Goal: Information Seeking & Learning: Learn about a topic

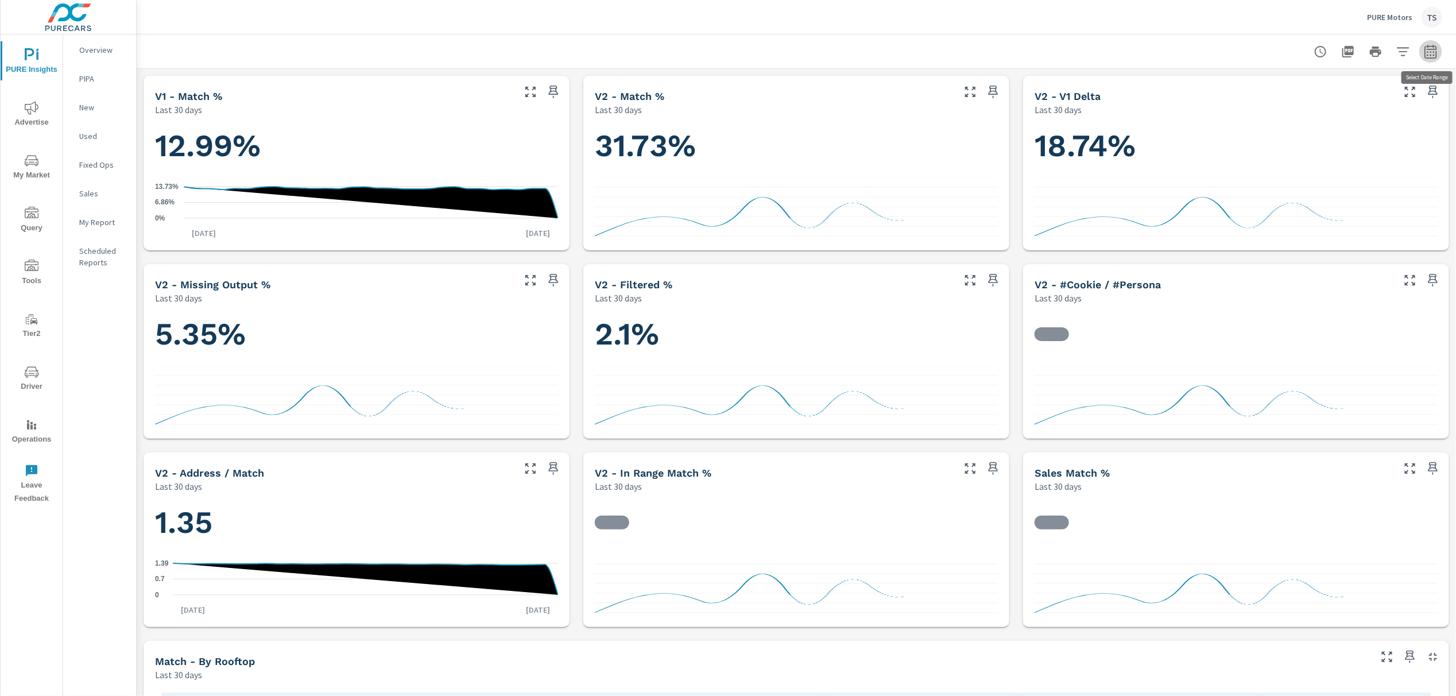
click at [1436, 56] on icon "button" at bounding box center [1431, 52] width 14 height 14
select select "Last 30 days"
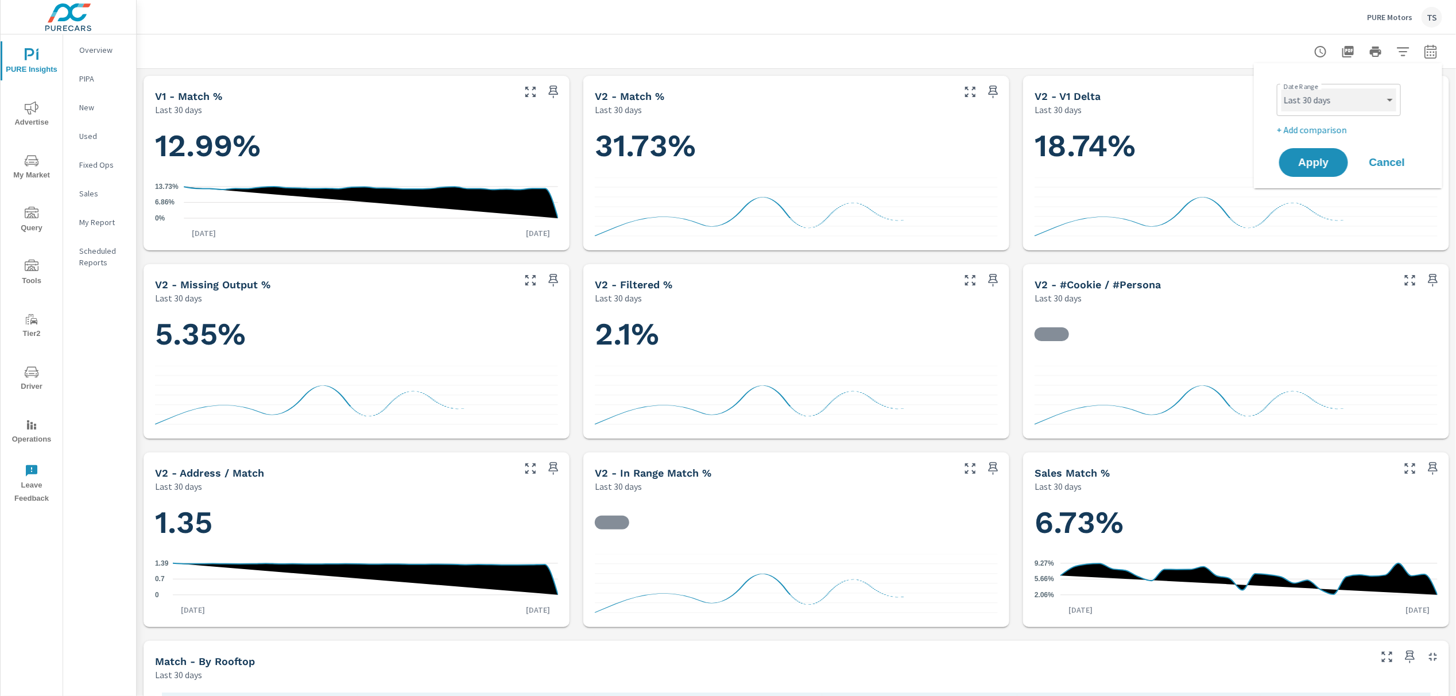
click at [1390, 102] on select "Custom Yesterday Last week Last 7 days Last 14 days Last 30 days Last 45 days L…" at bounding box center [1339, 99] width 115 height 23
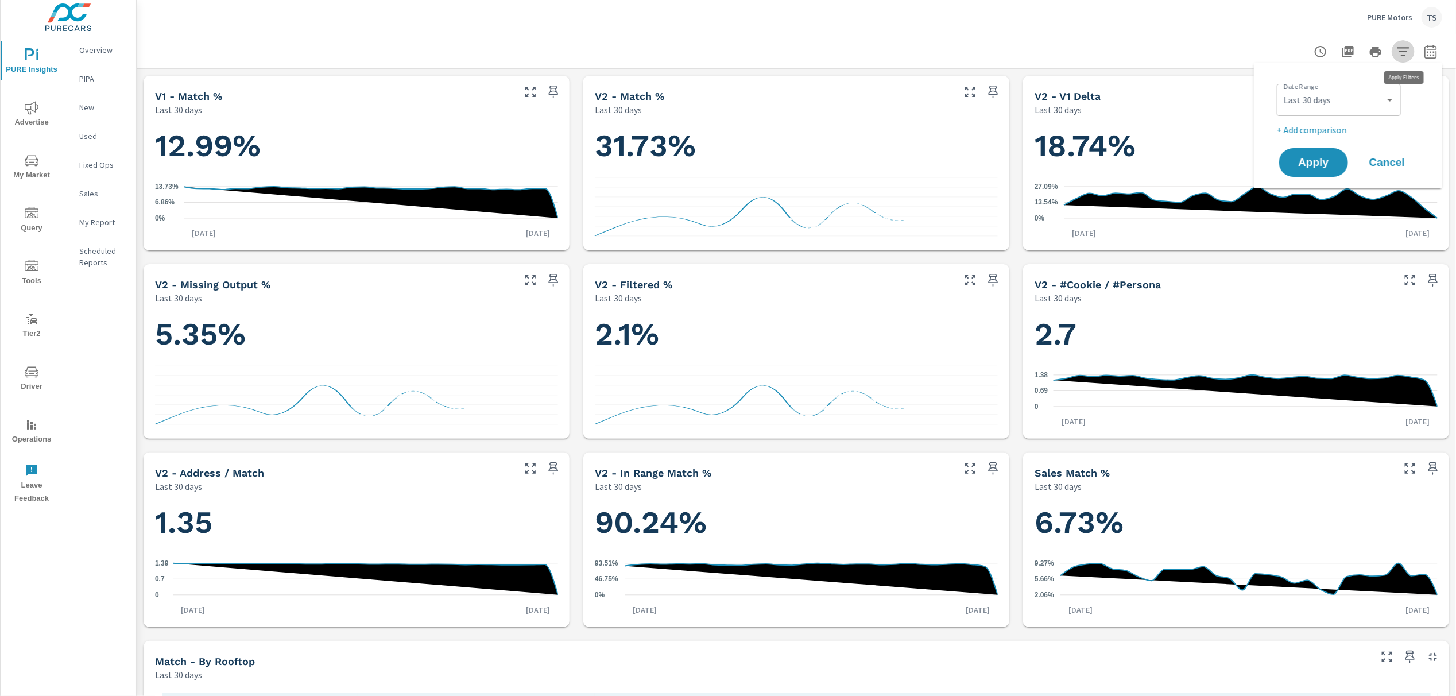
click at [1399, 51] on icon "button" at bounding box center [1403, 51] width 12 height 9
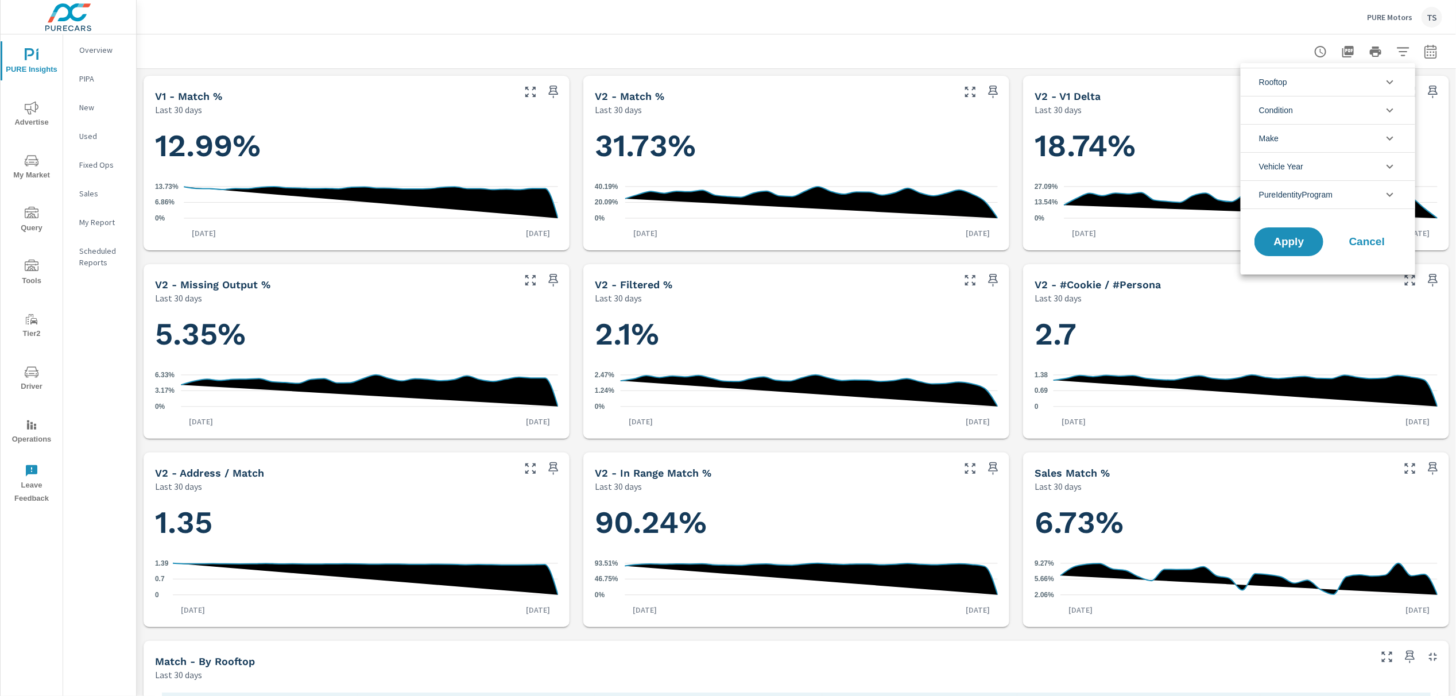
click at [1383, 183] on li "PureIdentityProgram" at bounding box center [1328, 194] width 175 height 29
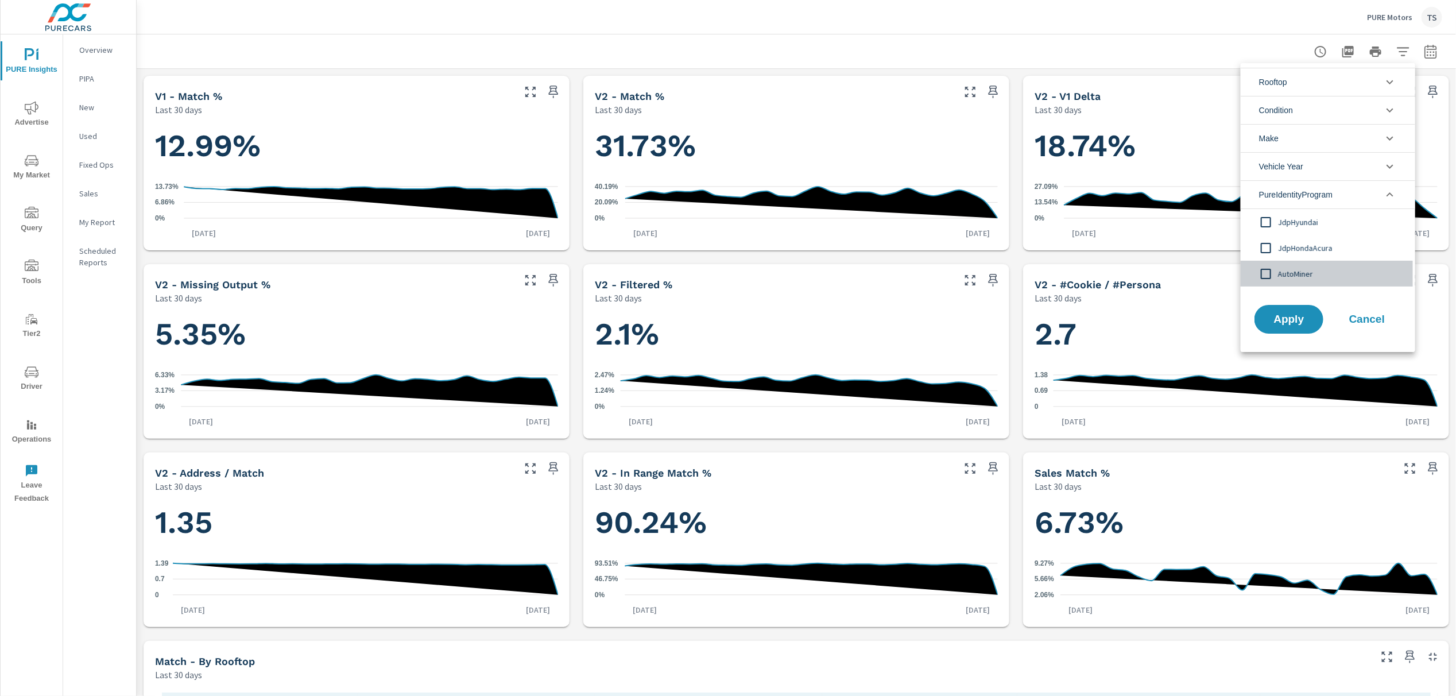
click at [1309, 277] on span "AutoMiner" at bounding box center [1341, 274] width 126 height 14
click at [1290, 308] on button "Apply" at bounding box center [1289, 319] width 71 height 30
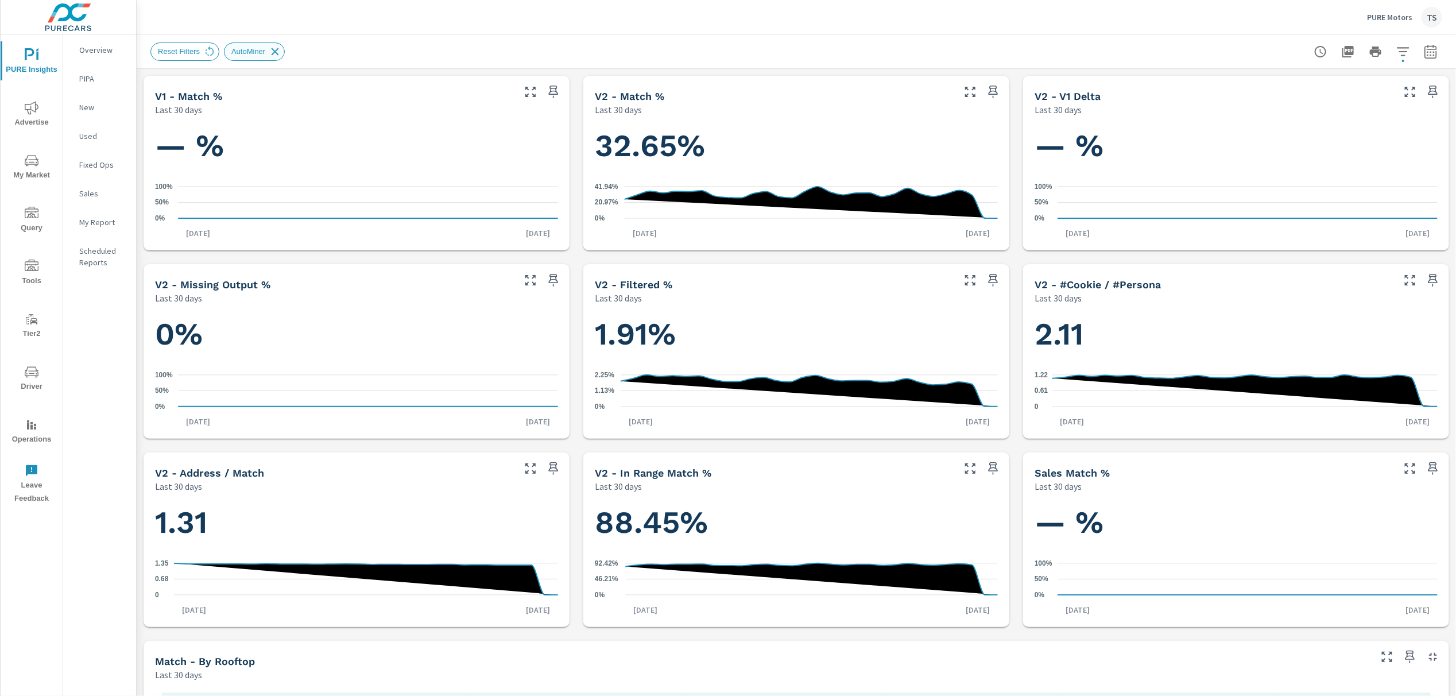
click at [273, 47] on icon at bounding box center [275, 51] width 13 height 13
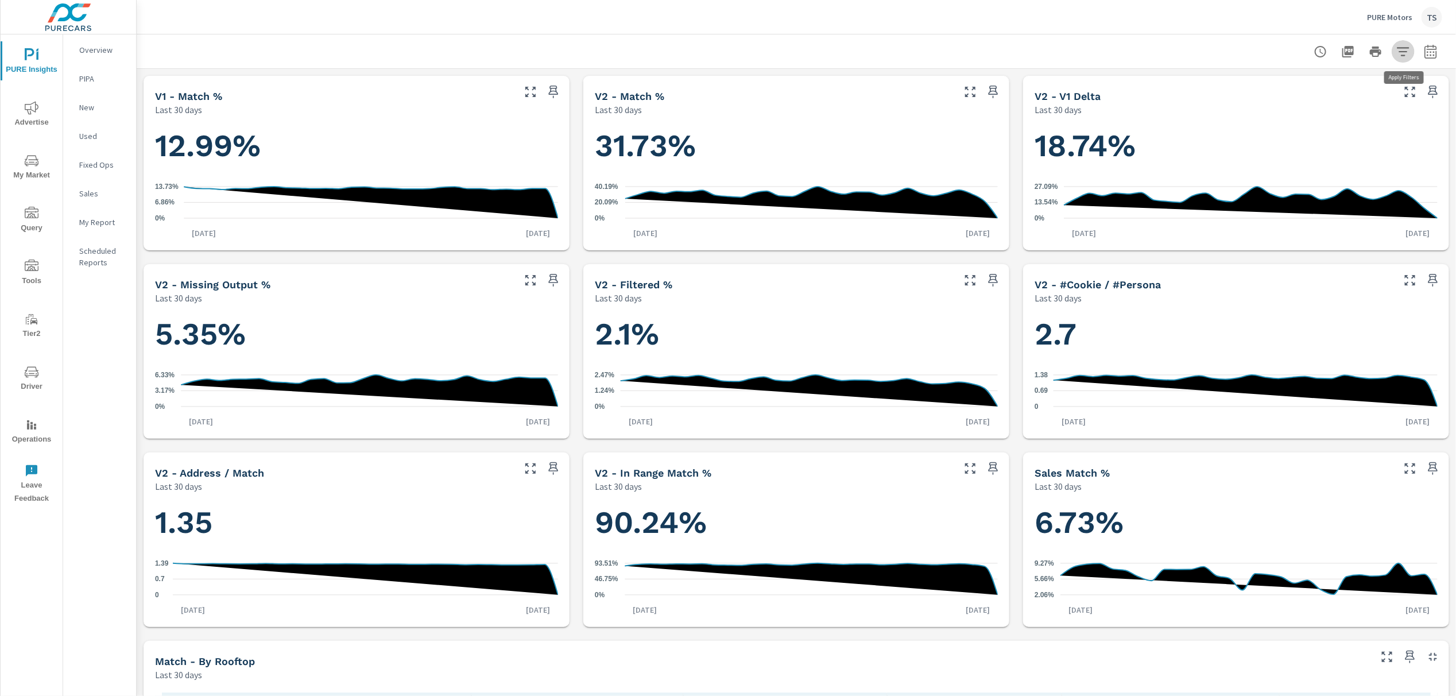
click at [1408, 56] on icon "button" at bounding box center [1404, 52] width 14 height 14
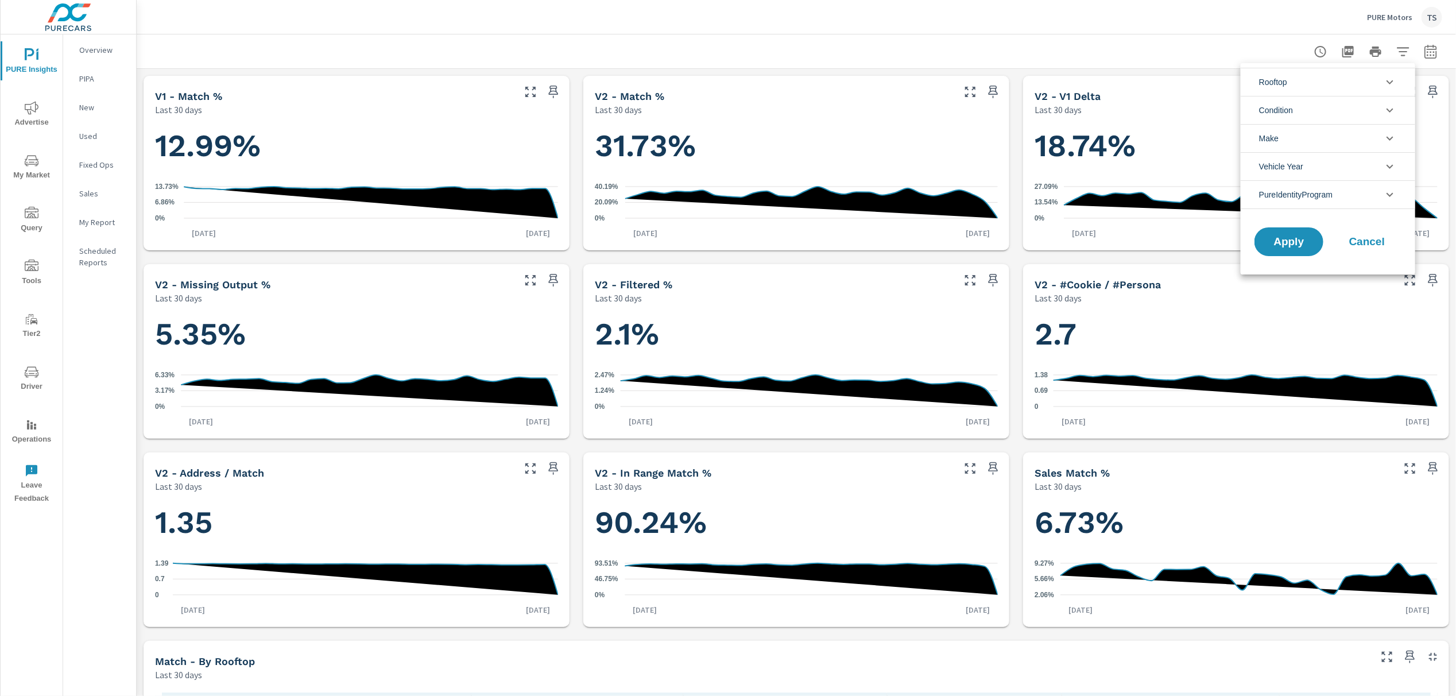
click at [1340, 194] on li "PureIdentityProgram" at bounding box center [1328, 194] width 175 height 29
click at [1341, 267] on span "AutoMiner" at bounding box center [1341, 274] width 126 height 14
click at [1288, 319] on span "Apply" at bounding box center [1289, 319] width 47 height 11
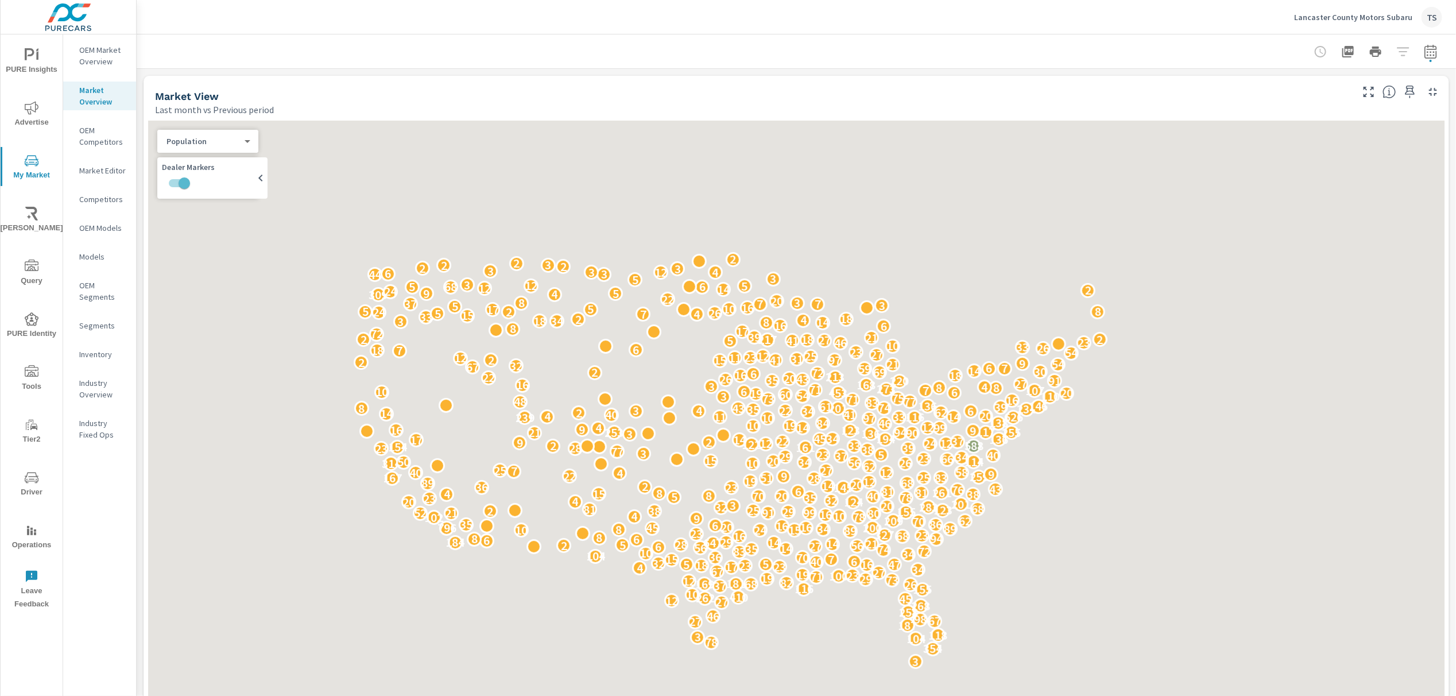
click at [1405, 48] on div at bounding box center [1375, 51] width 133 height 23
click at [1429, 49] on icon "button" at bounding box center [1431, 52] width 14 height 14
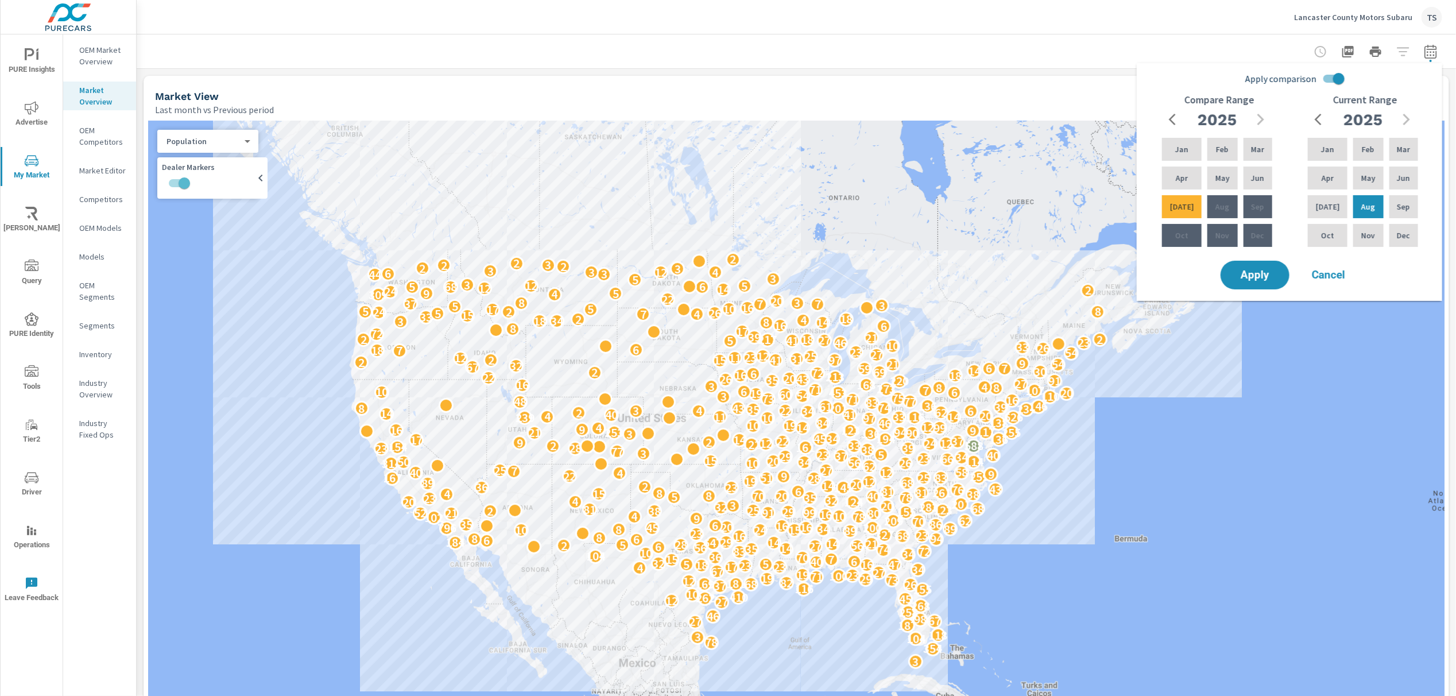
click at [83, 52] on p "OEM Market Overview" at bounding box center [103, 55] width 48 height 23
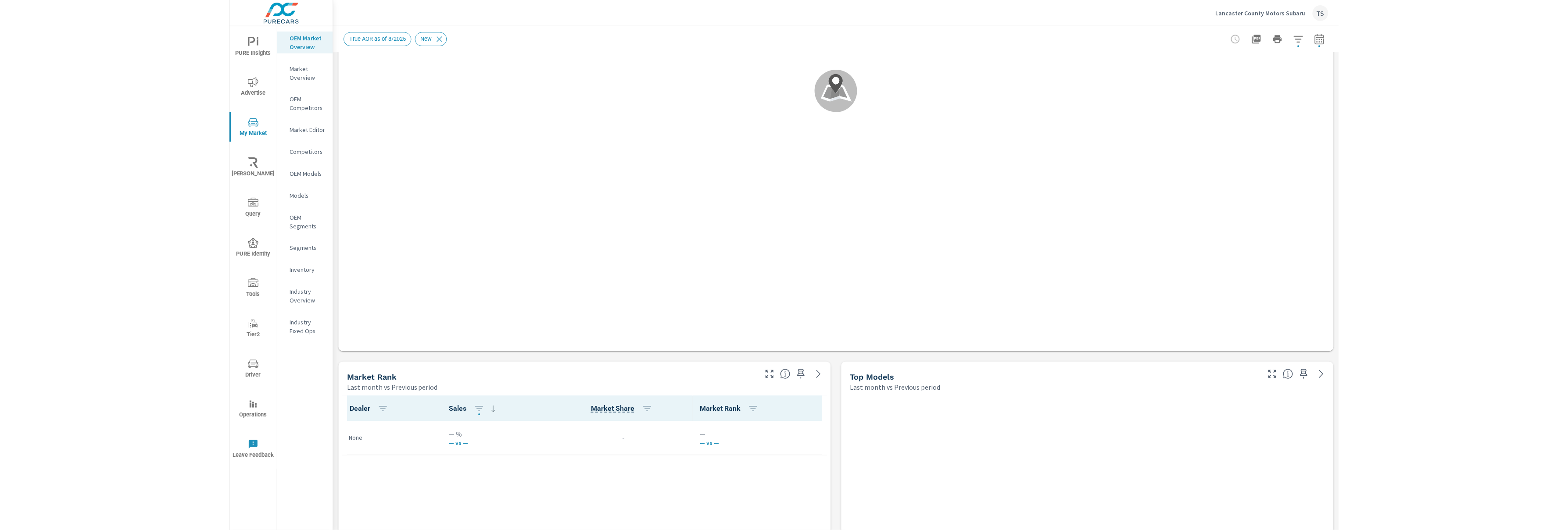
scroll to position [239, 0]
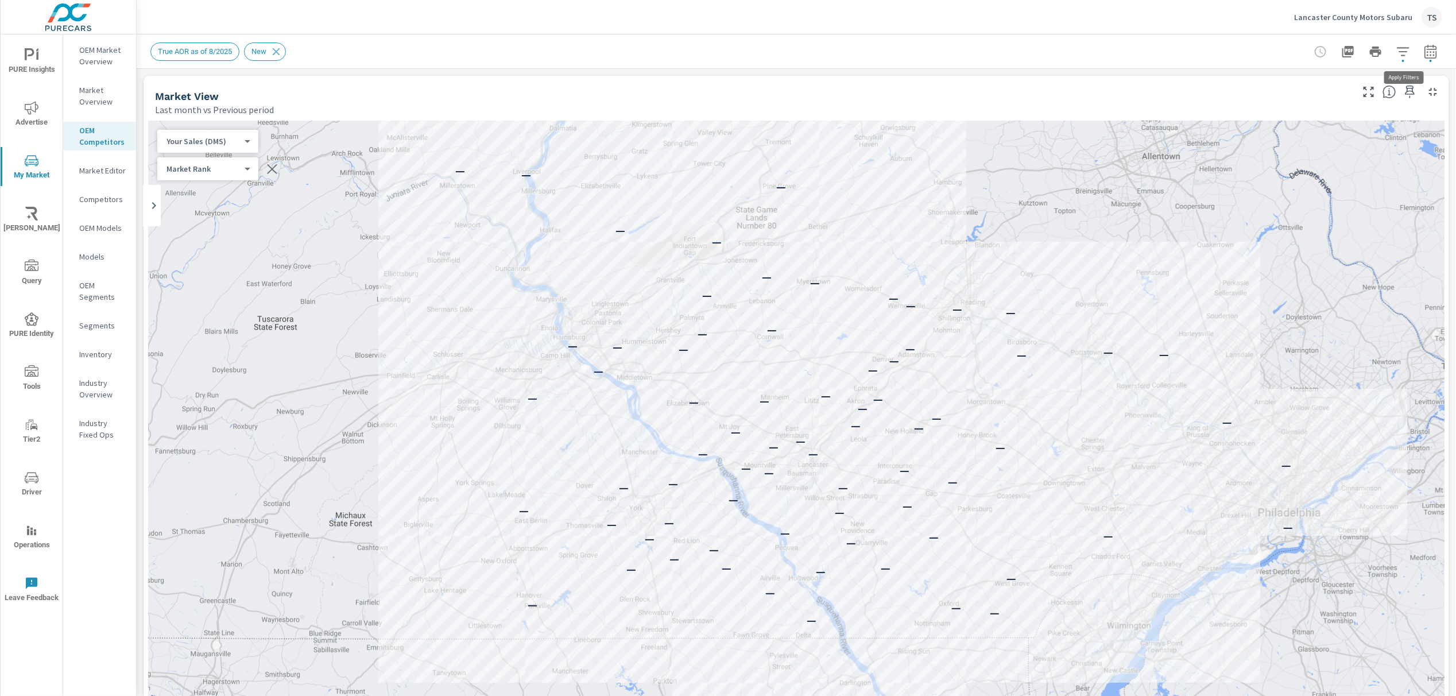
click at [1401, 52] on icon "button" at bounding box center [1404, 52] width 14 height 14
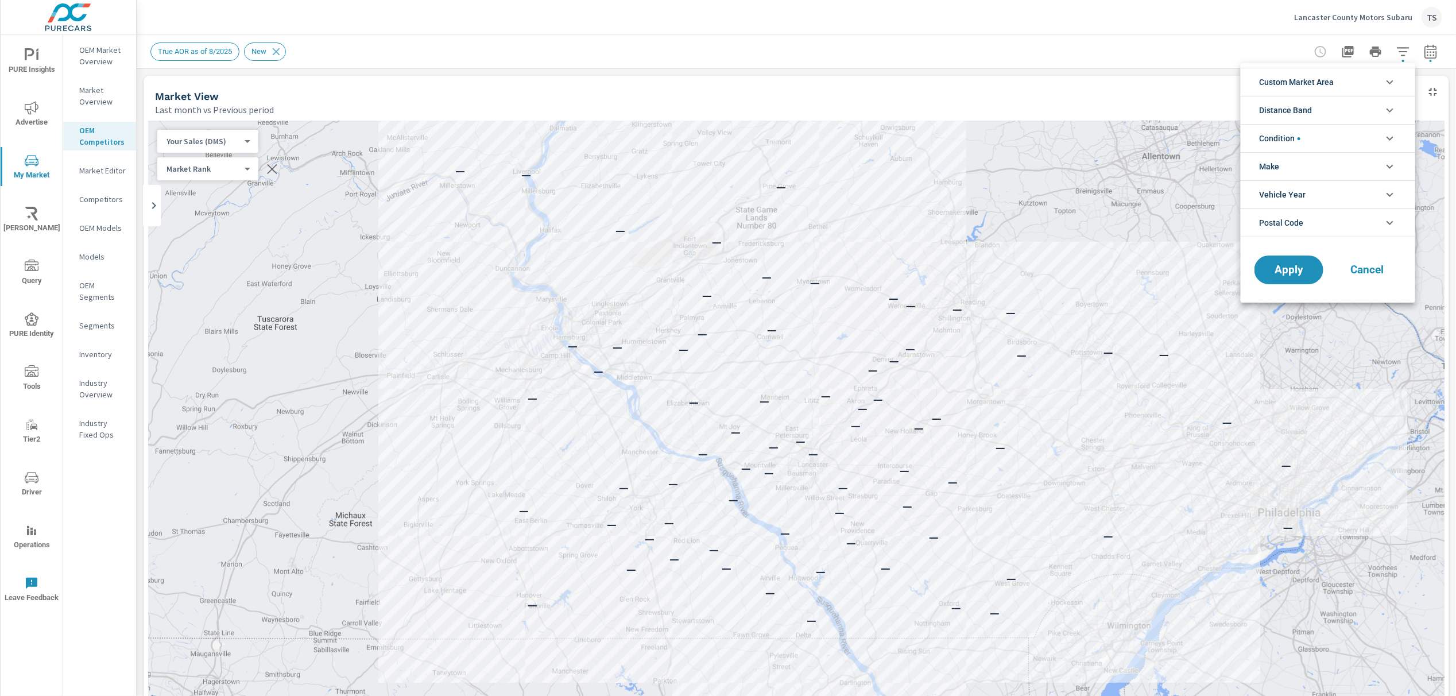
drag, startPoint x: 1176, startPoint y: 47, endPoint x: 1371, endPoint y: 47, distance: 194.7
click at [1184, 46] on div at bounding box center [728, 348] width 1456 height 696
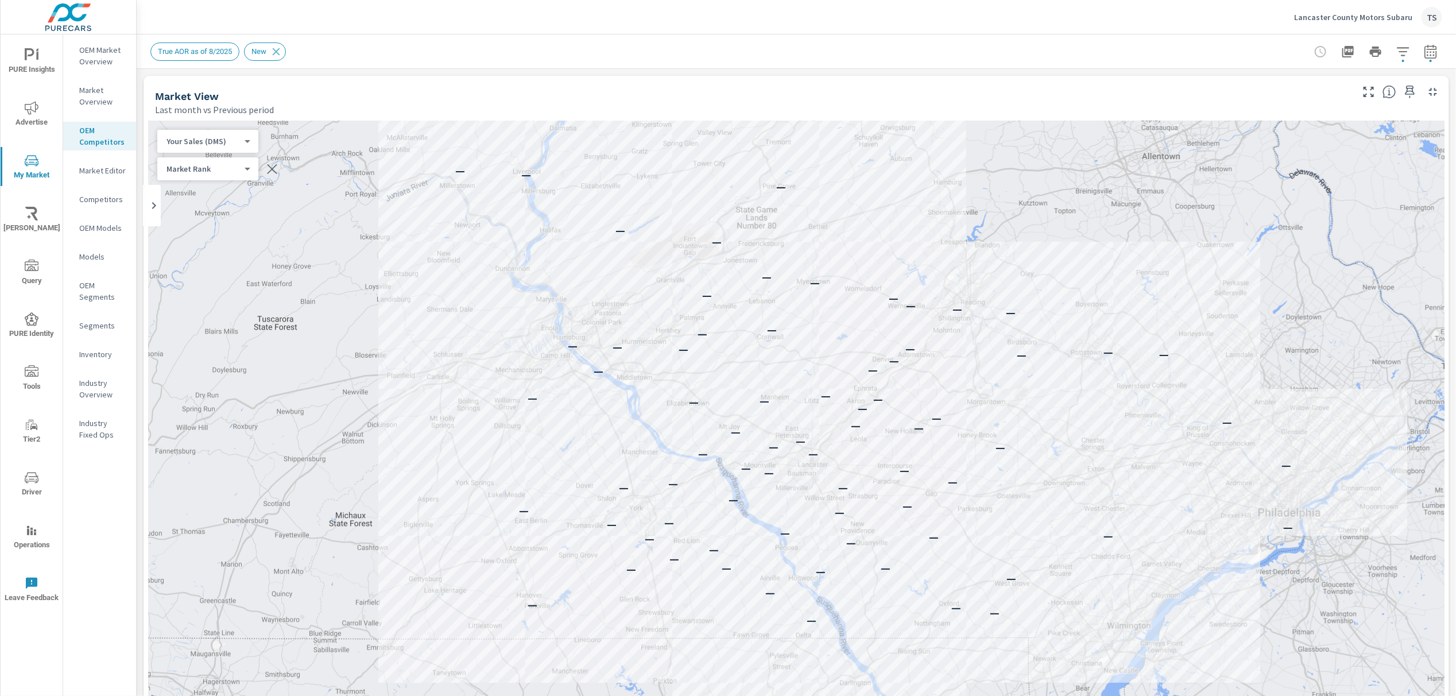
click at [1436, 49] on icon "button" at bounding box center [1431, 51] width 12 height 14
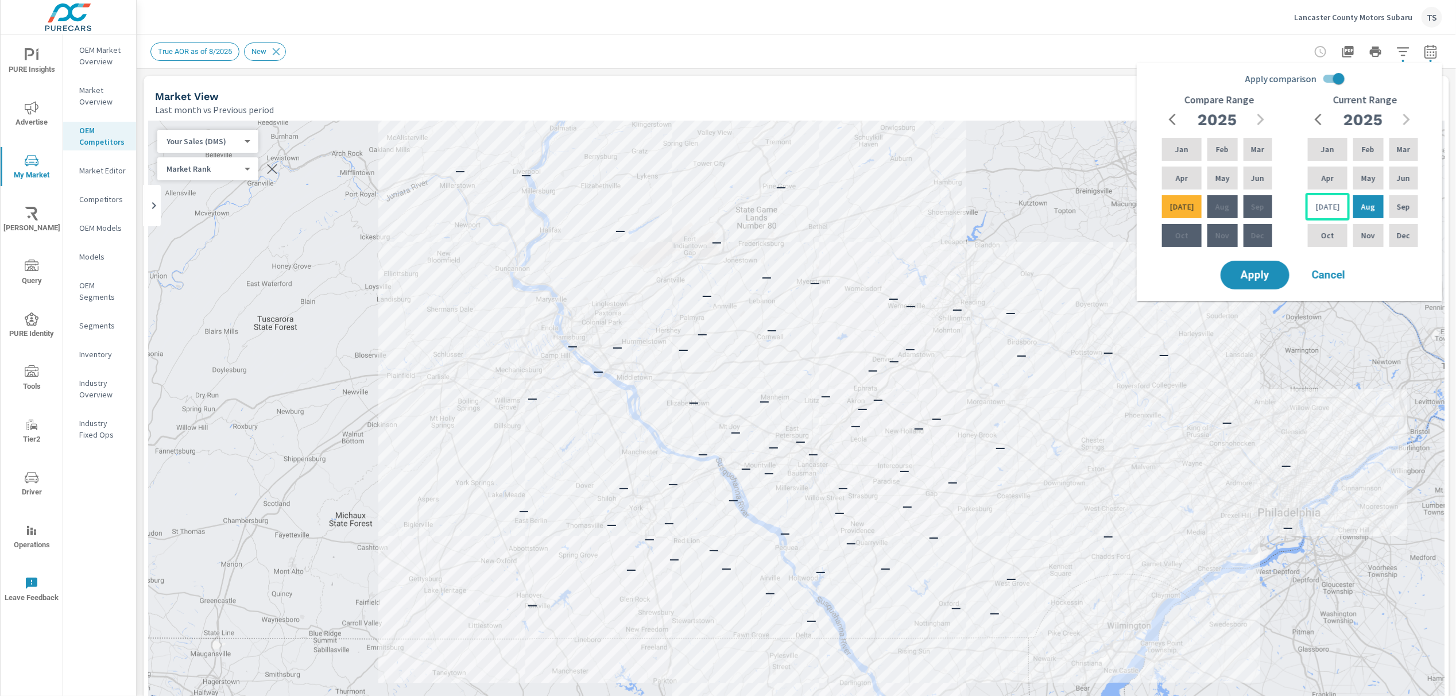
click at [1329, 203] on p "[DATE]" at bounding box center [1328, 206] width 24 height 11
drag, startPoint x: 1371, startPoint y: 175, endPoint x: 1316, endPoint y: 176, distance: 55.7
click at [1316, 176] on div "Jan Feb Mar Apr May Jun [DATE] Aug Sep Oct Nov Dec" at bounding box center [1363, 193] width 115 height 114
click at [1399, 142] on div "Mar" at bounding box center [1403, 150] width 33 height 28
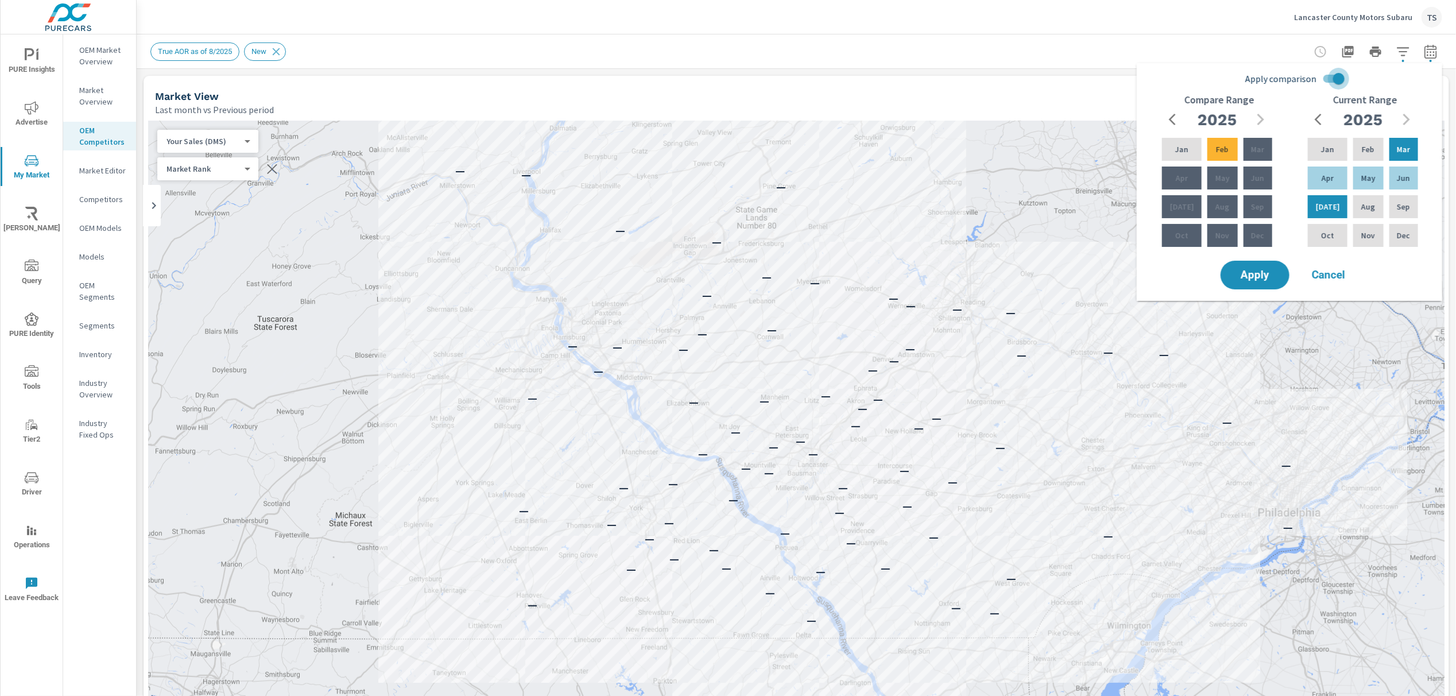
click at [1341, 79] on input "Apply comparison" at bounding box center [1338, 79] width 65 height 22
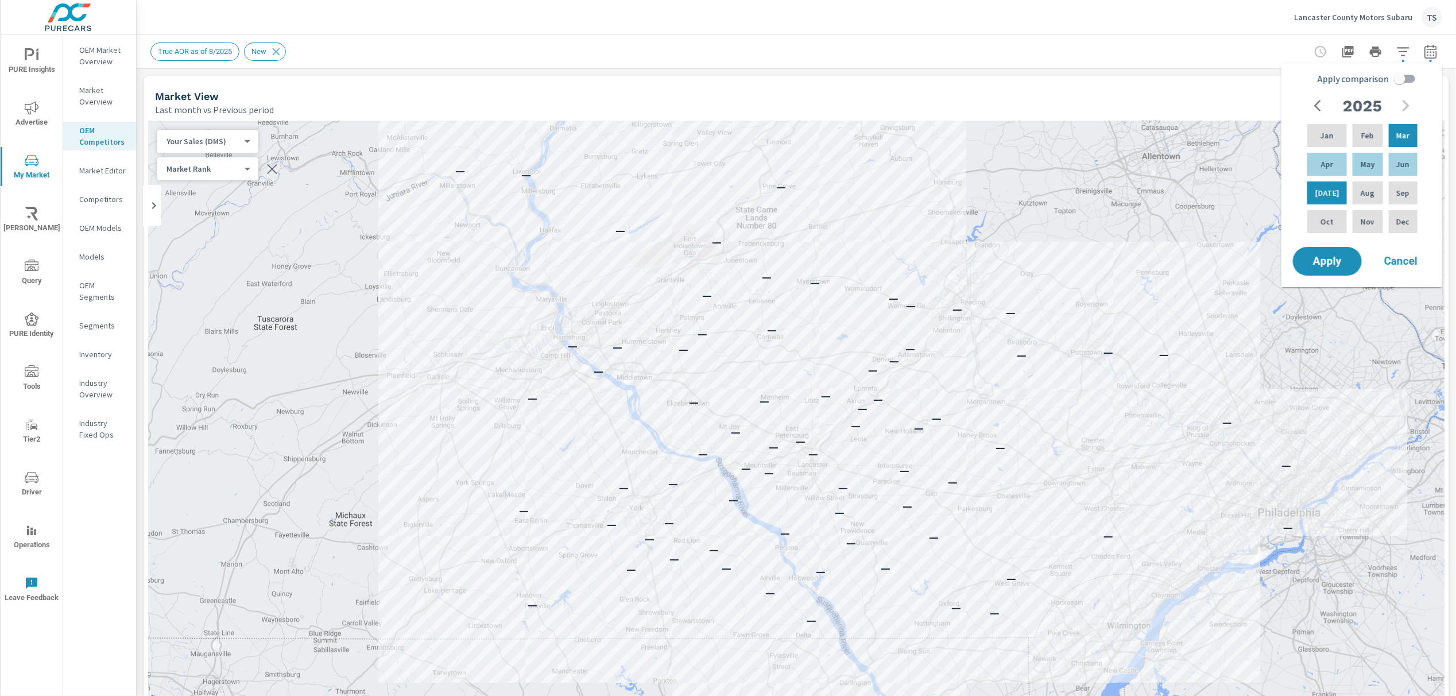
click at [1401, 80] on input "Apply comparison" at bounding box center [1399, 79] width 65 height 22
checkbox input "true"
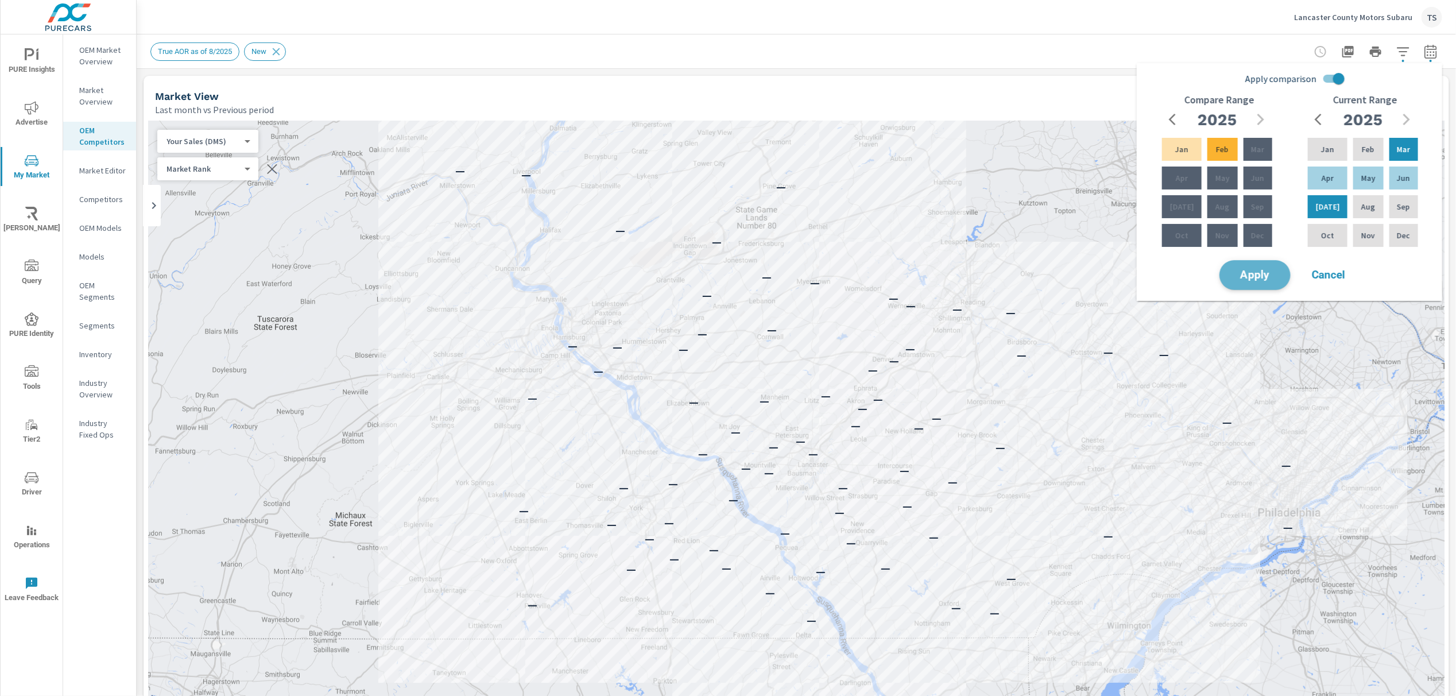
click at [1257, 281] on span "Apply" at bounding box center [1255, 275] width 47 height 11
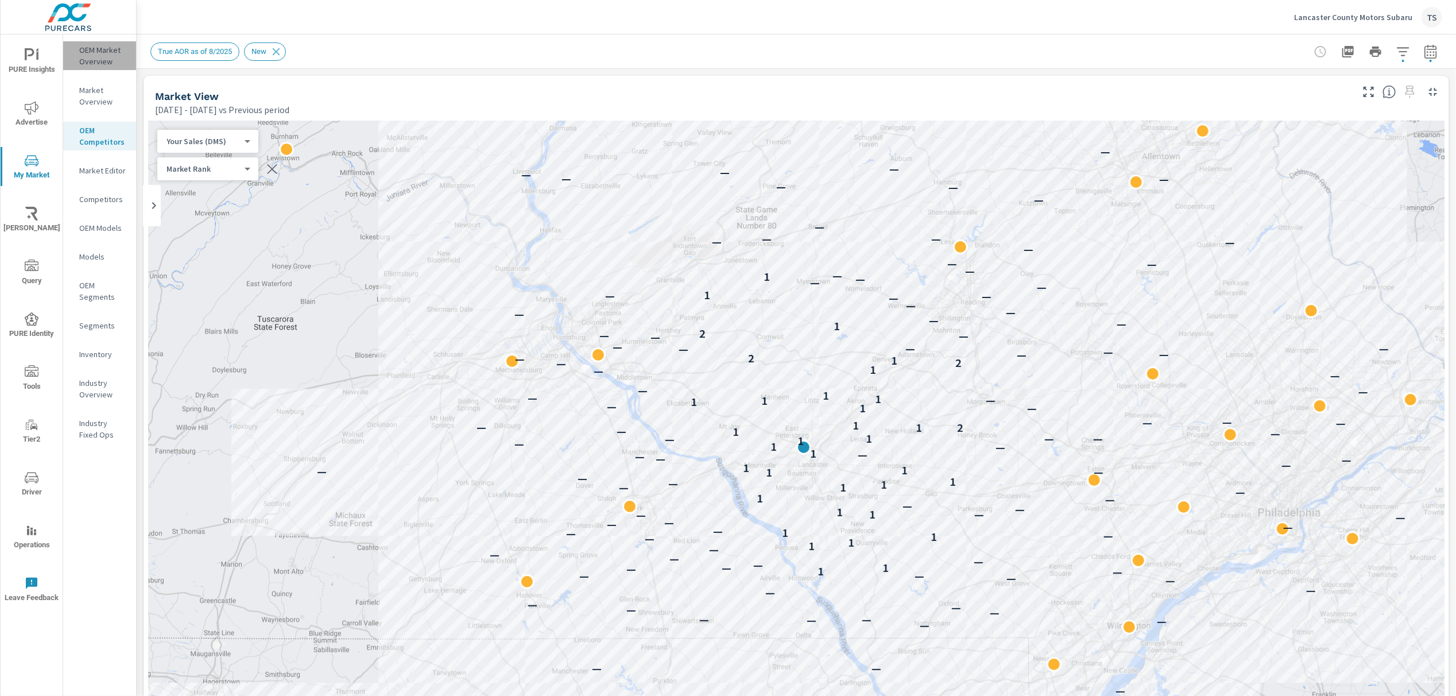
click at [98, 54] on p "OEM Market Overview" at bounding box center [103, 55] width 48 height 23
click at [1403, 45] on icon "button" at bounding box center [1404, 52] width 14 height 14
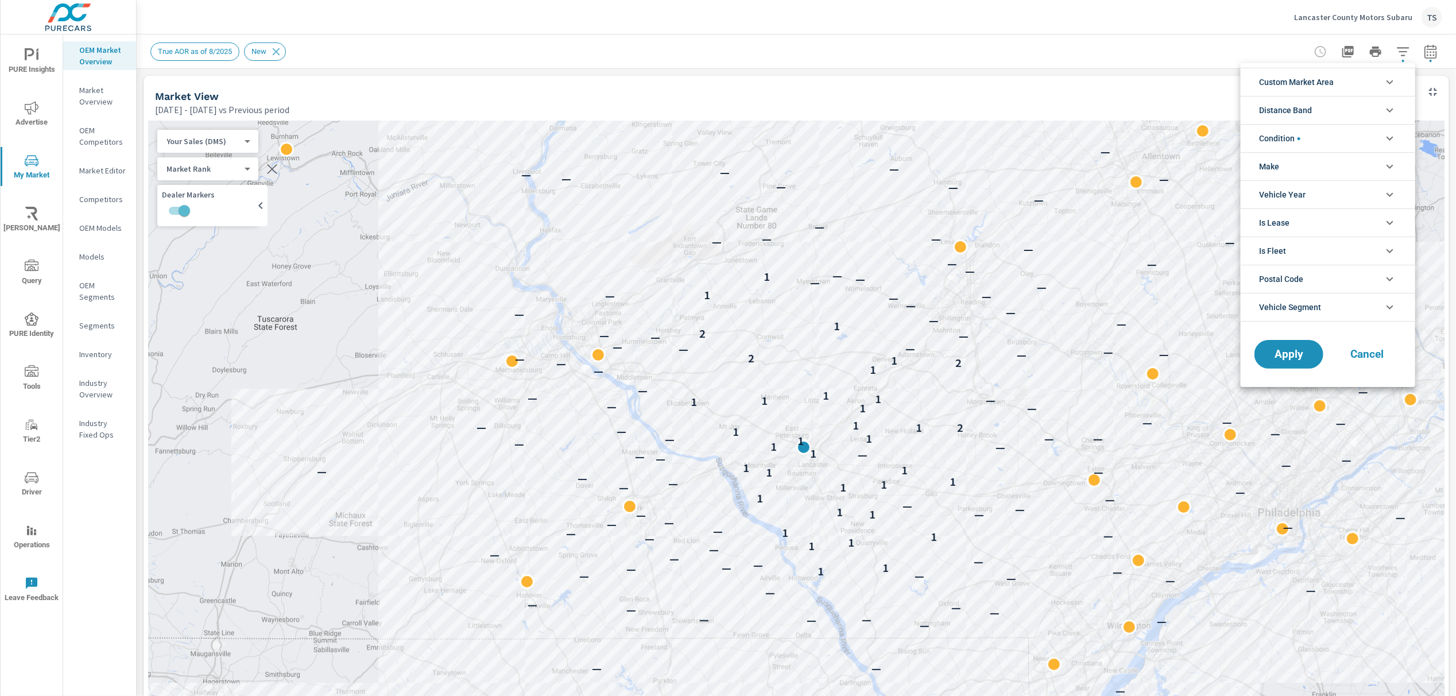
click at [1320, 77] on span "Custom Market Area" at bounding box center [1296, 82] width 75 height 28
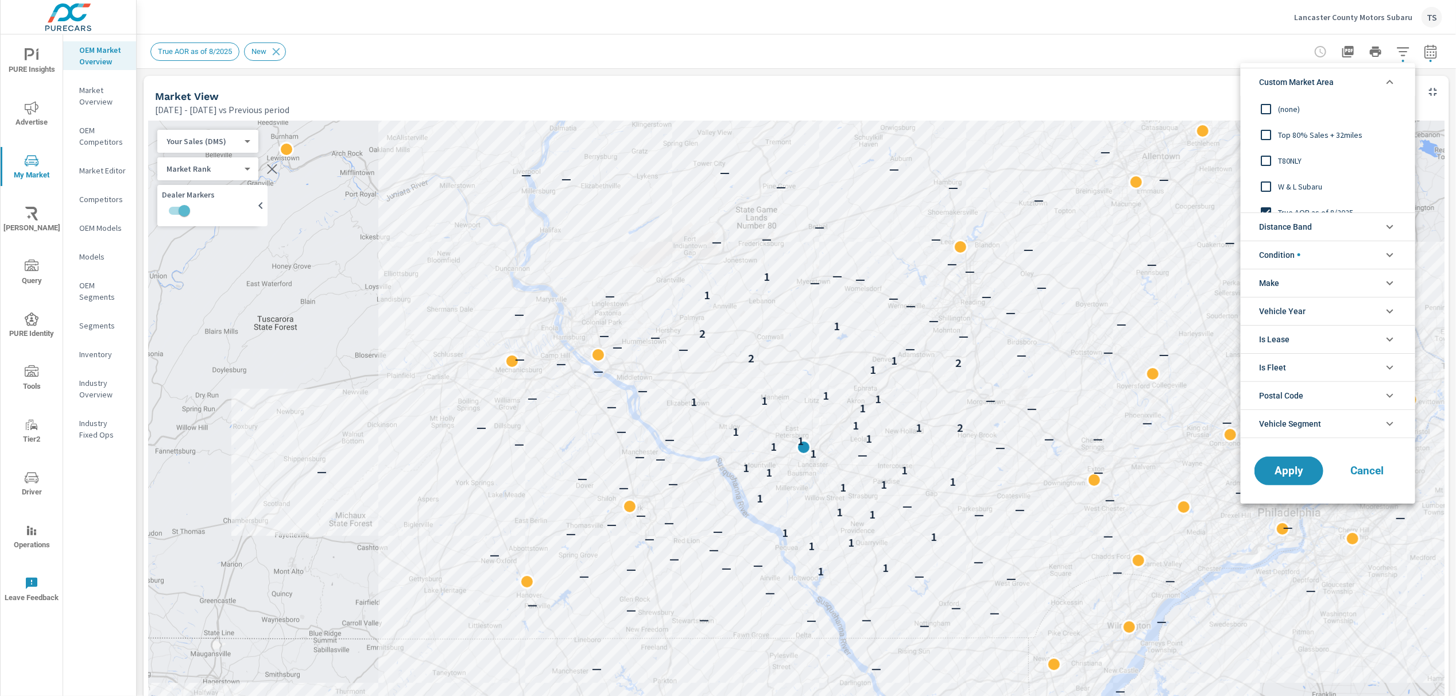
drag, startPoint x: 668, startPoint y: 87, endPoint x: 195, endPoint y: 92, distance: 473.8
click at [664, 88] on div at bounding box center [728, 348] width 1456 height 696
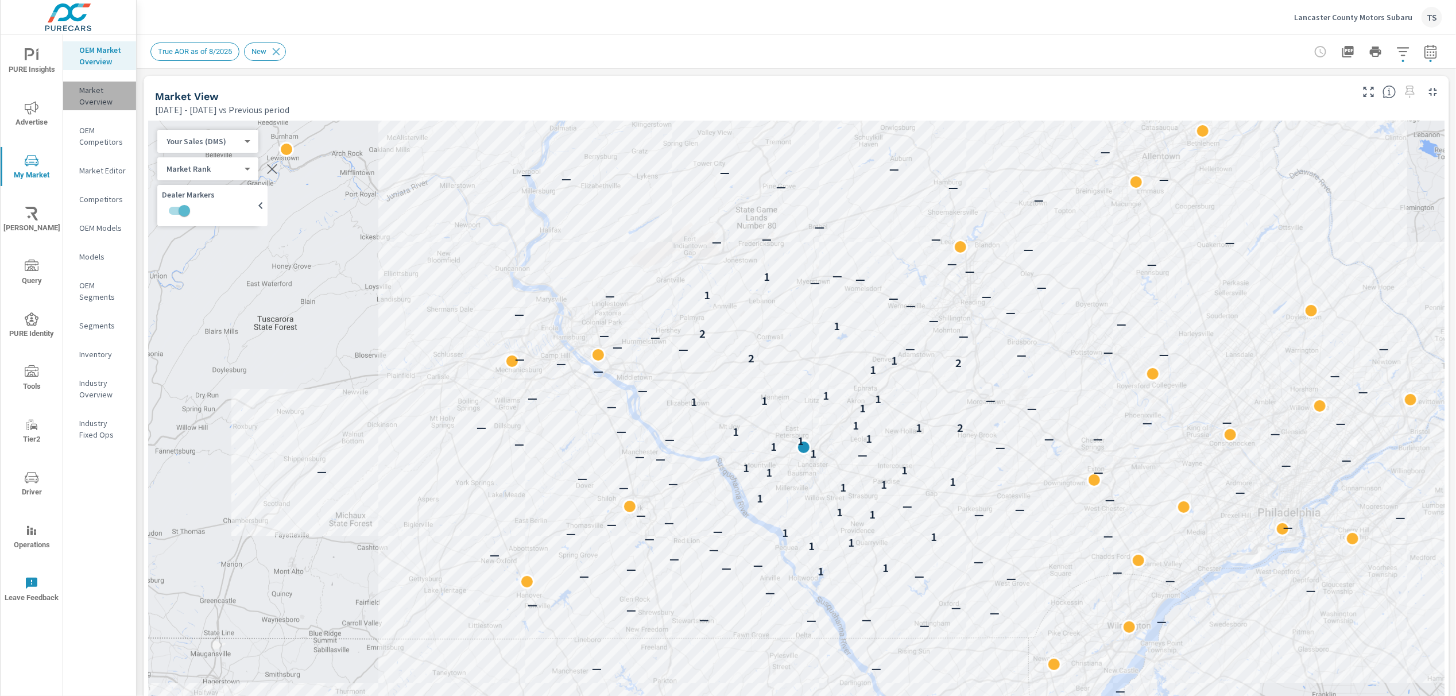
click at [119, 99] on p "Market Overview" at bounding box center [103, 95] width 48 height 23
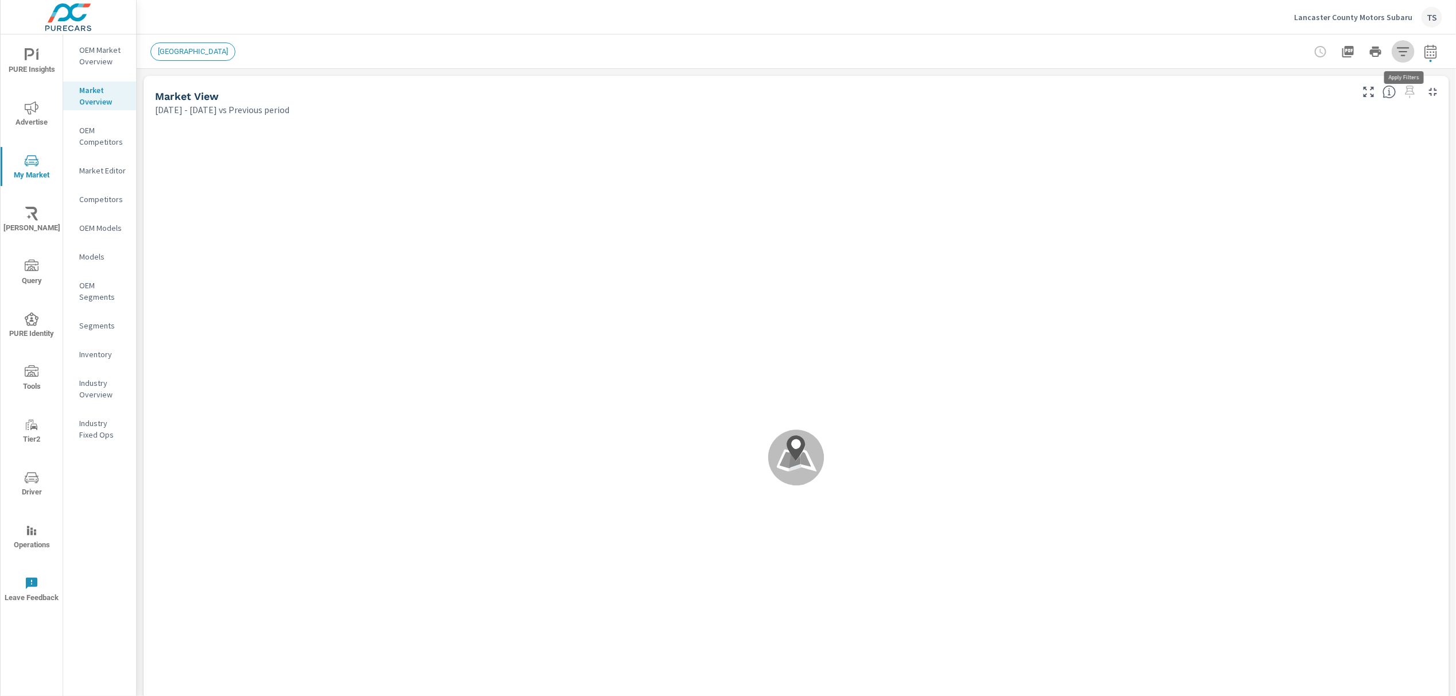
click at [1399, 51] on icon "button" at bounding box center [1404, 52] width 14 height 14
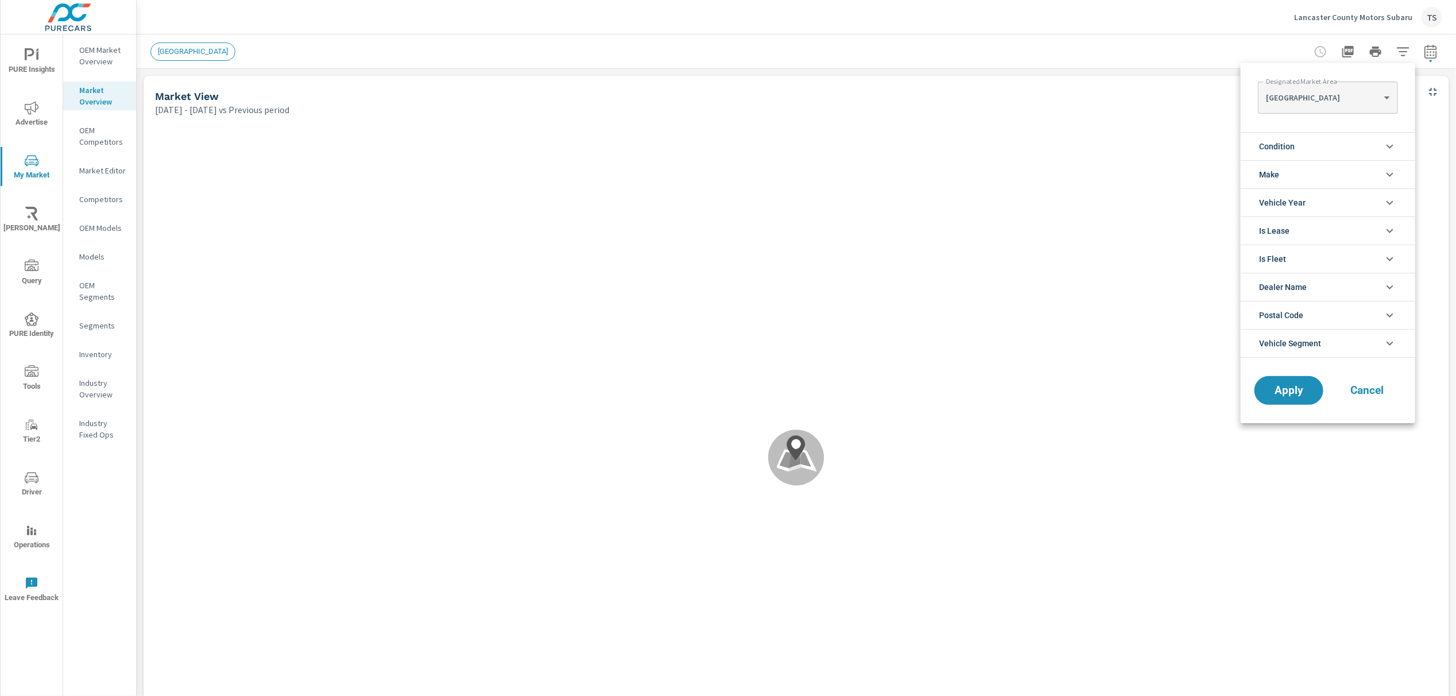
click at [1351, 95] on body "PURE Insights Advertise My Market [PERSON_NAME] Query PURE Identity Tools Tier2…" at bounding box center [728, 348] width 1456 height 696
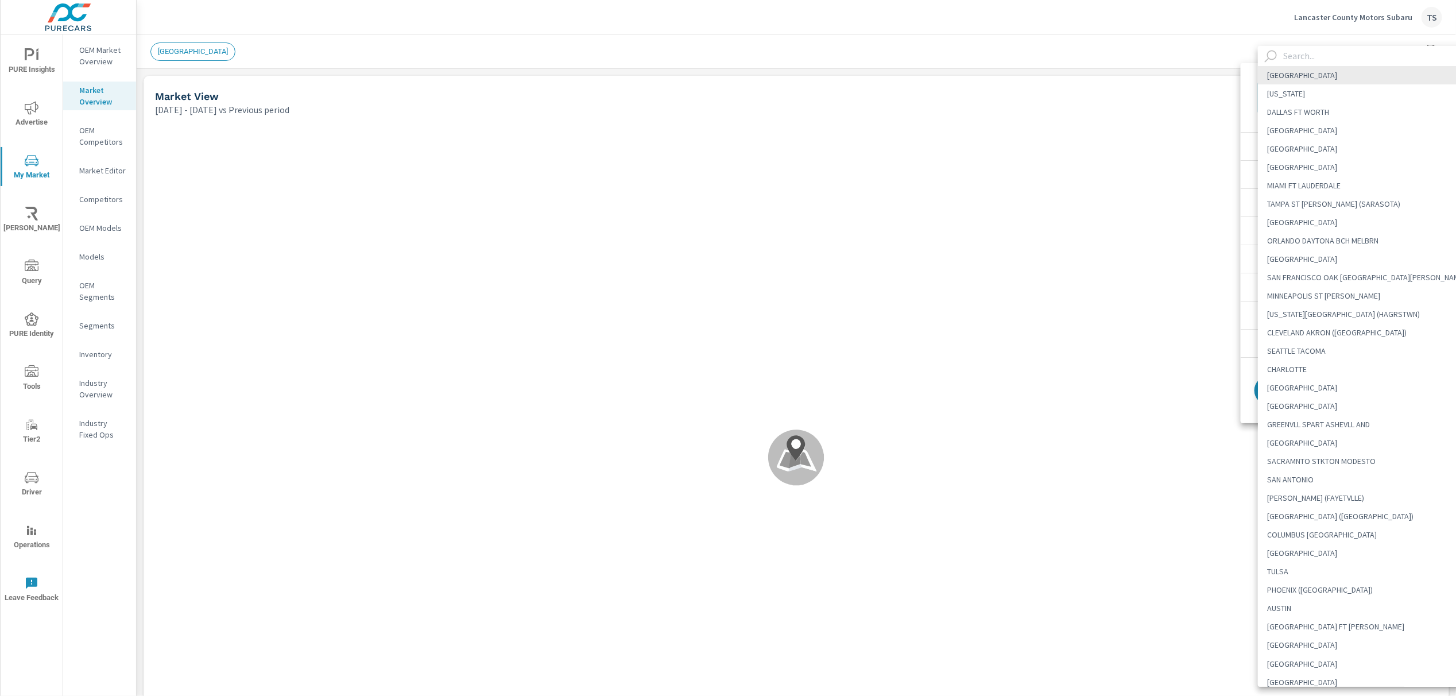
click at [1250, 94] on div at bounding box center [728, 348] width 1456 height 696
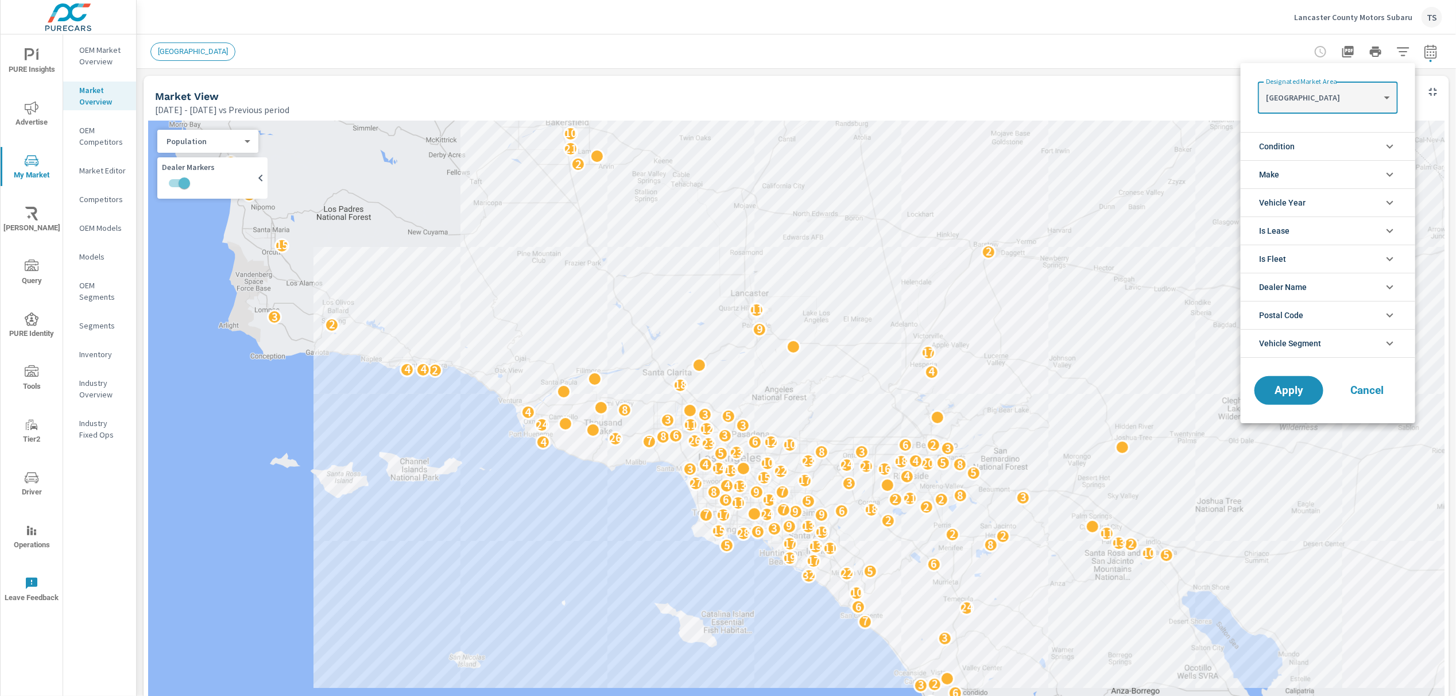
drag, startPoint x: 853, startPoint y: 60, endPoint x: 842, endPoint y: 64, distance: 12.4
click at [848, 63] on div at bounding box center [728, 348] width 1456 height 696
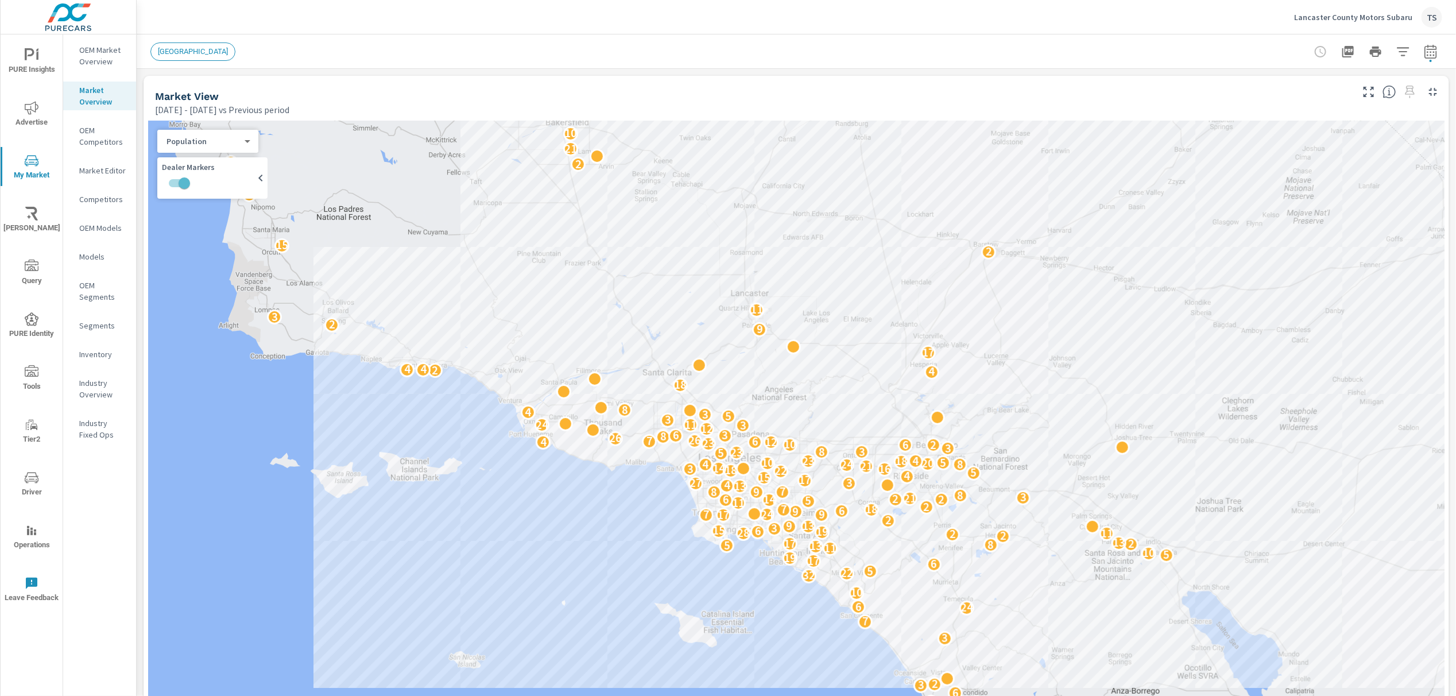
click at [86, 60] on p "OEM Market Overview" at bounding box center [103, 55] width 48 height 23
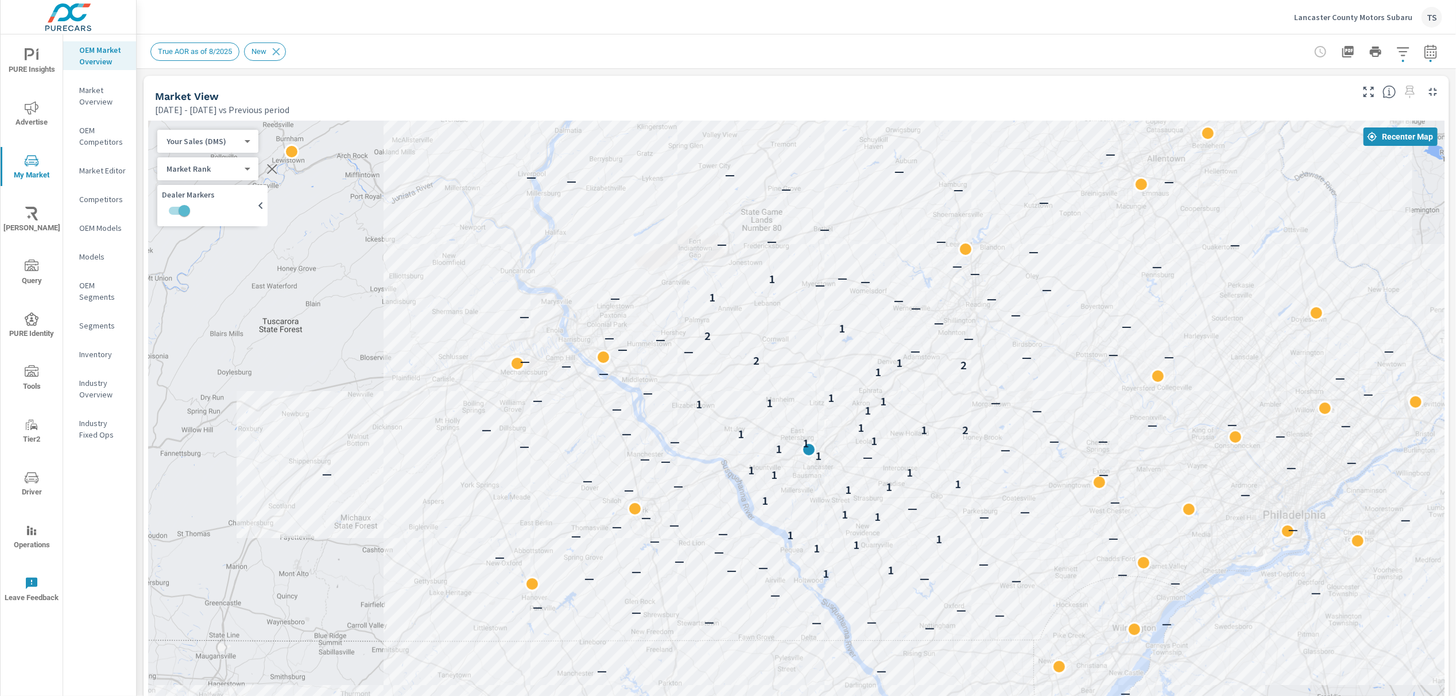
click at [993, 102] on div "Market View" at bounding box center [753, 96] width 1196 height 13
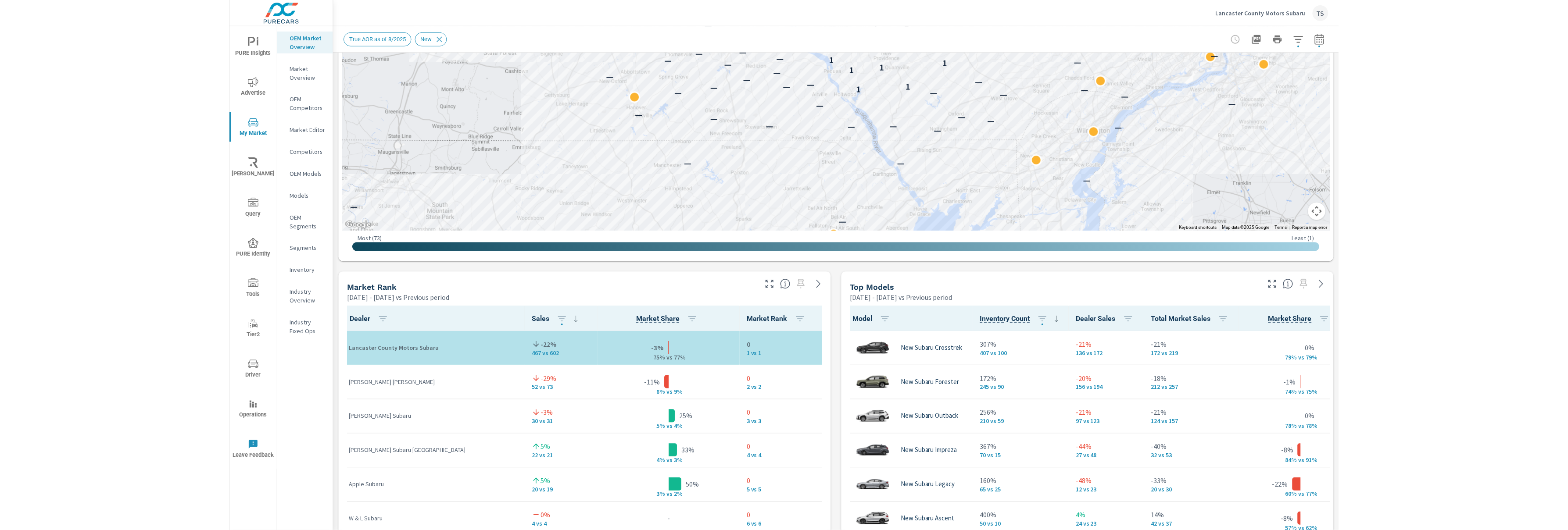
scroll to position [344, 0]
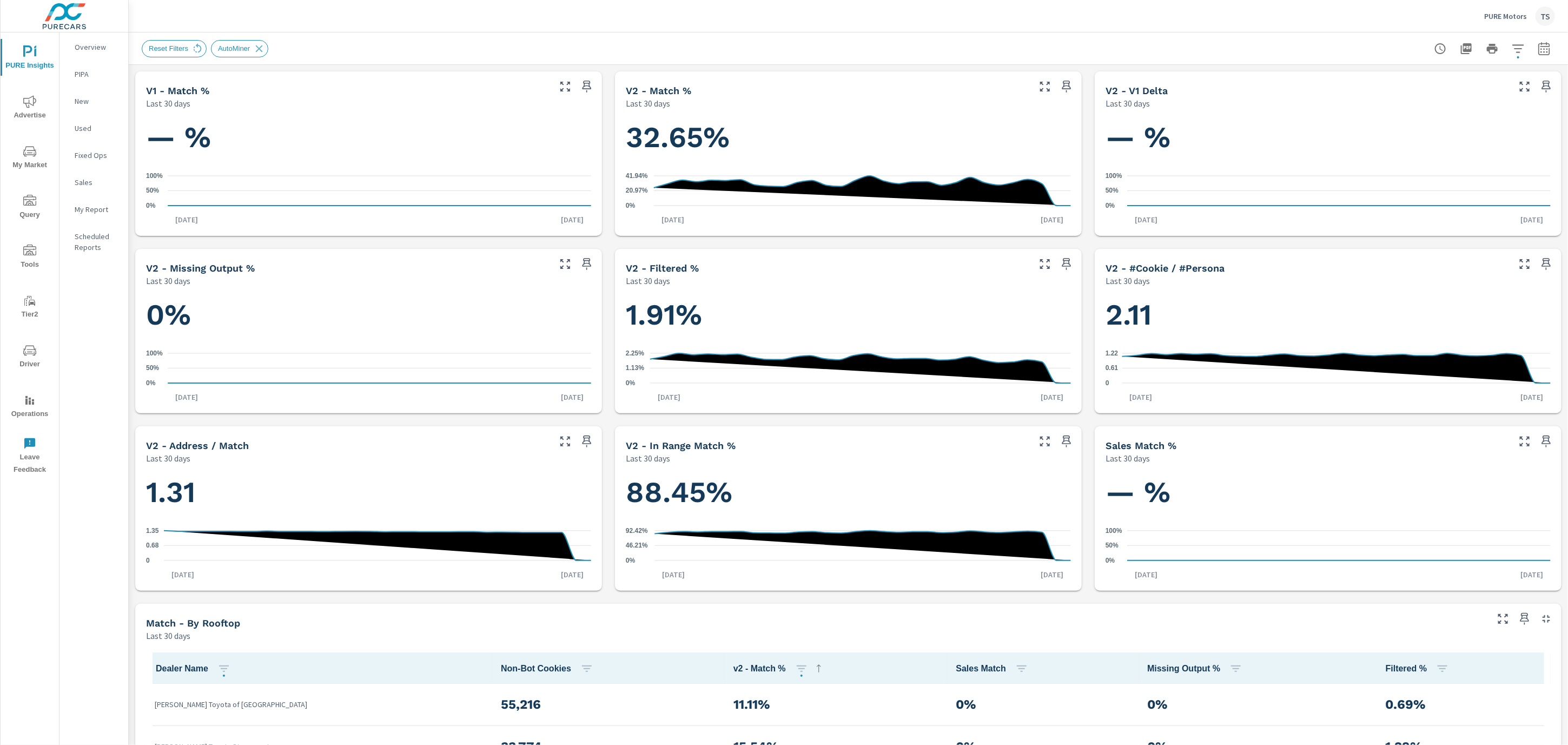
click at [1056, 202] on icon "0% 20.97% 41.94%" at bounding box center [848, 190] width 445 height 47
click at [881, 40] on div "Reset Filters AutoMiner" at bounding box center [772, 48] width 1262 height 17
